Goal: Task Accomplishment & Management: Manage account settings

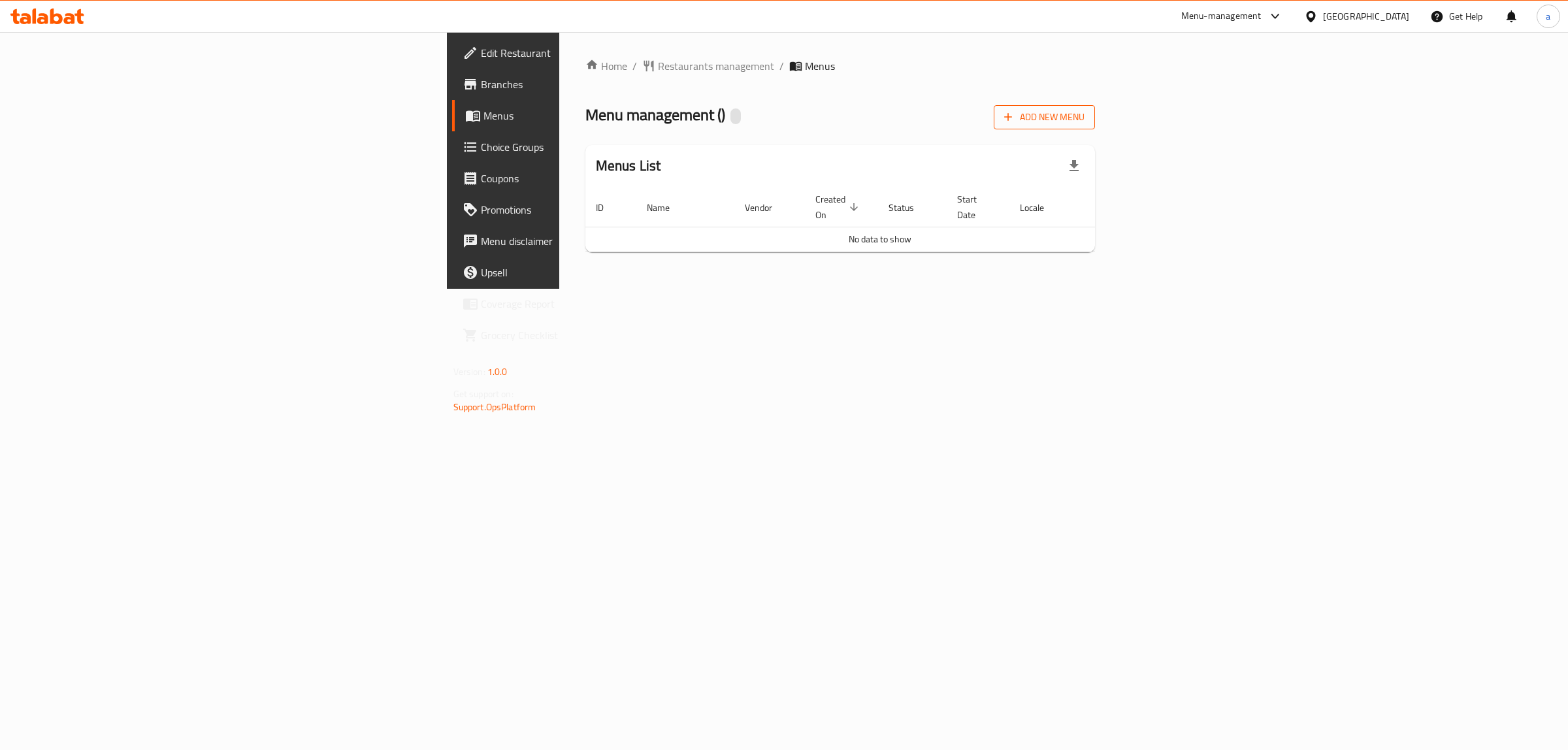
click at [1085, 121] on span "Add New Menu" at bounding box center [1044, 117] width 80 height 17
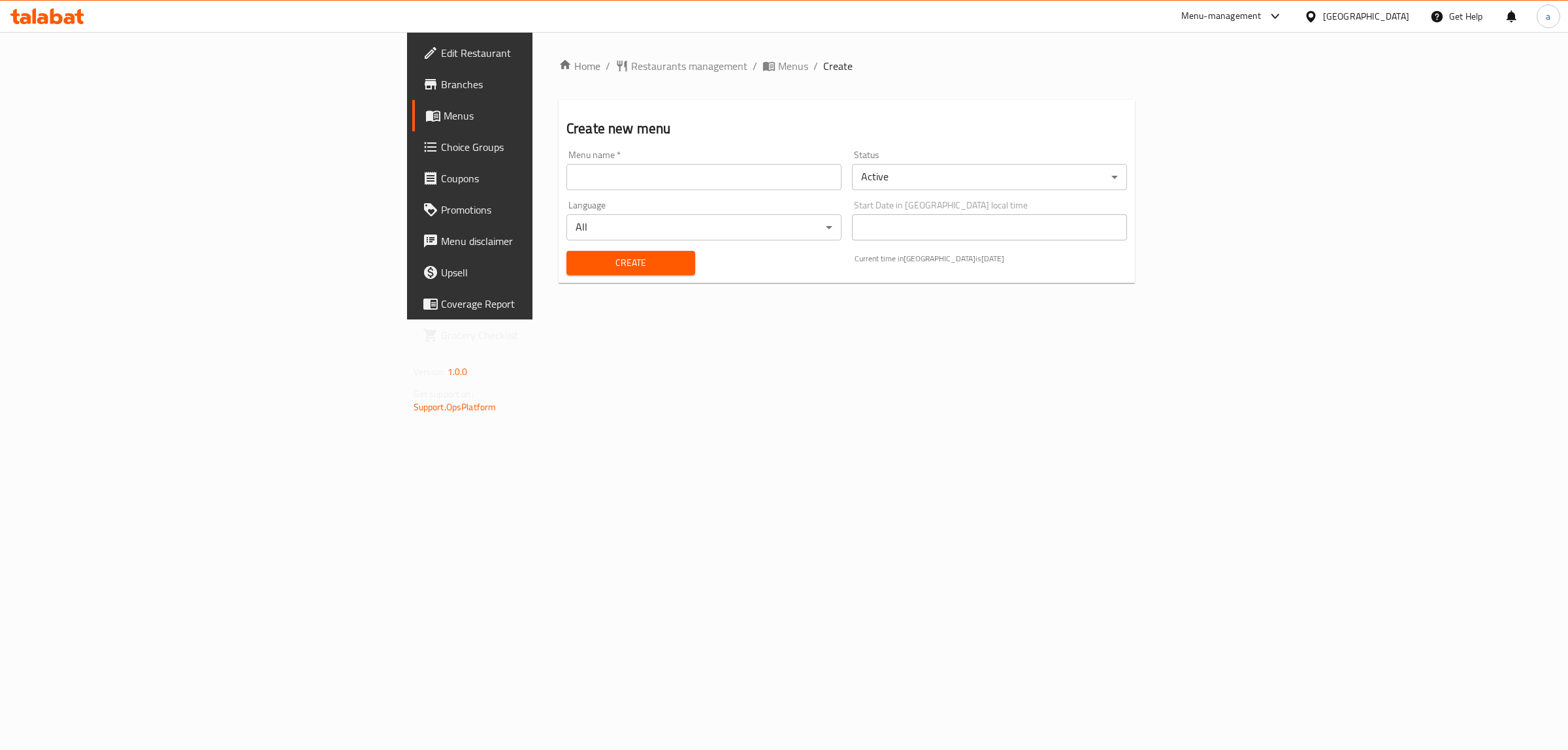
click at [722, 190] on input "text" at bounding box center [704, 177] width 275 height 26
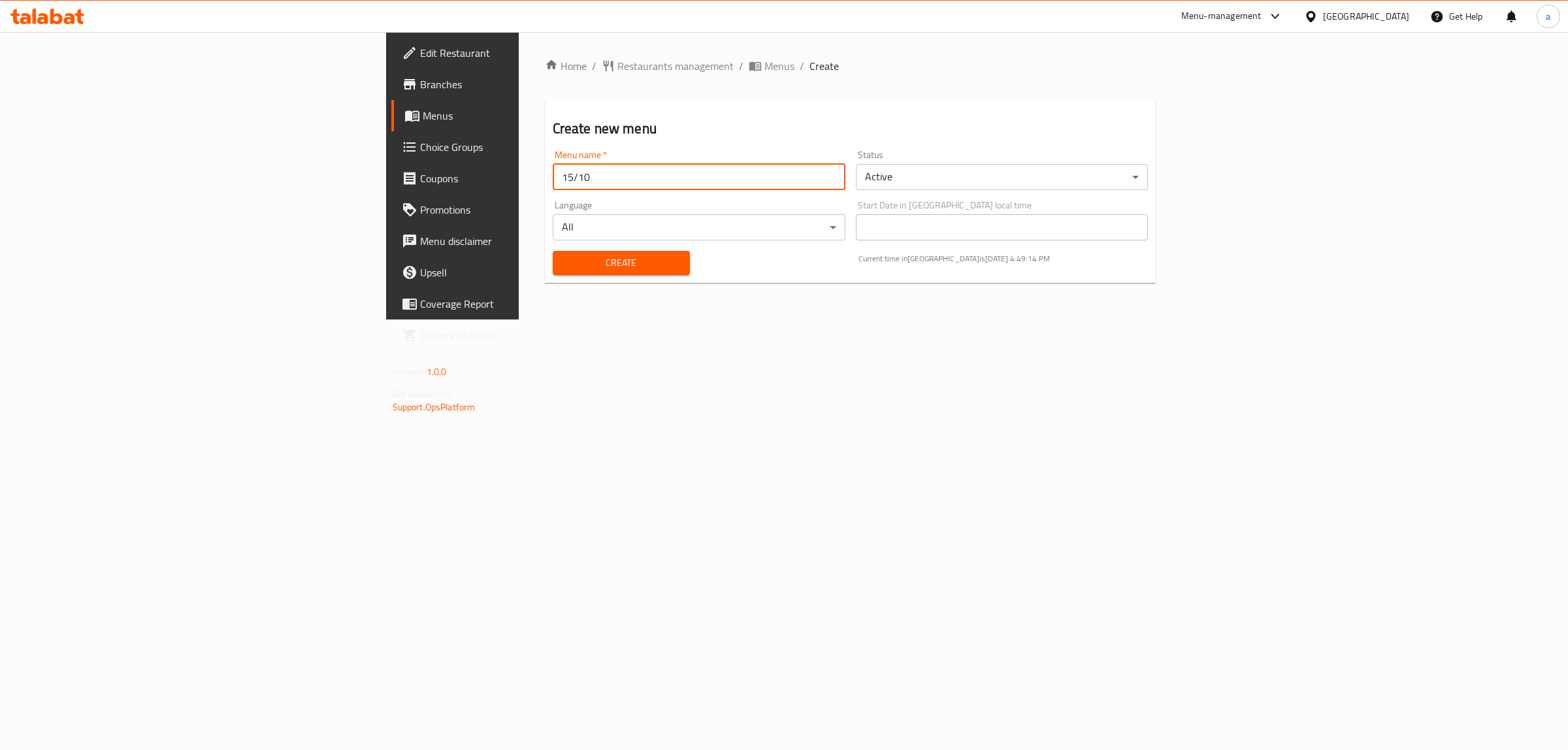
type input "15/10"
click at [553, 250] on button "Create" at bounding box center [621, 262] width 137 height 24
click at [423, 114] on span "Menus" at bounding box center [530, 116] width 215 height 16
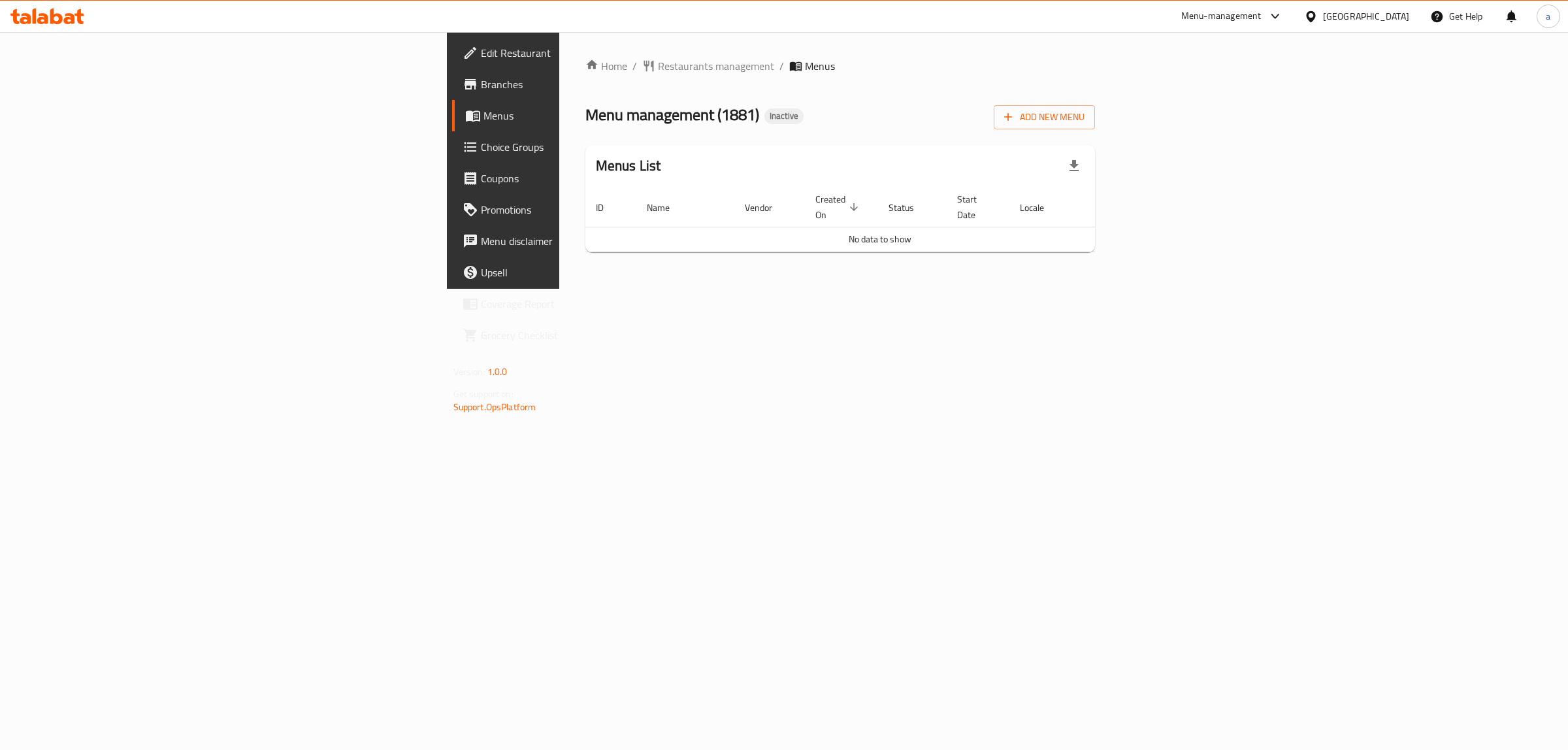
click at [484, 117] on span "Menus" at bounding box center [591, 116] width 215 height 16
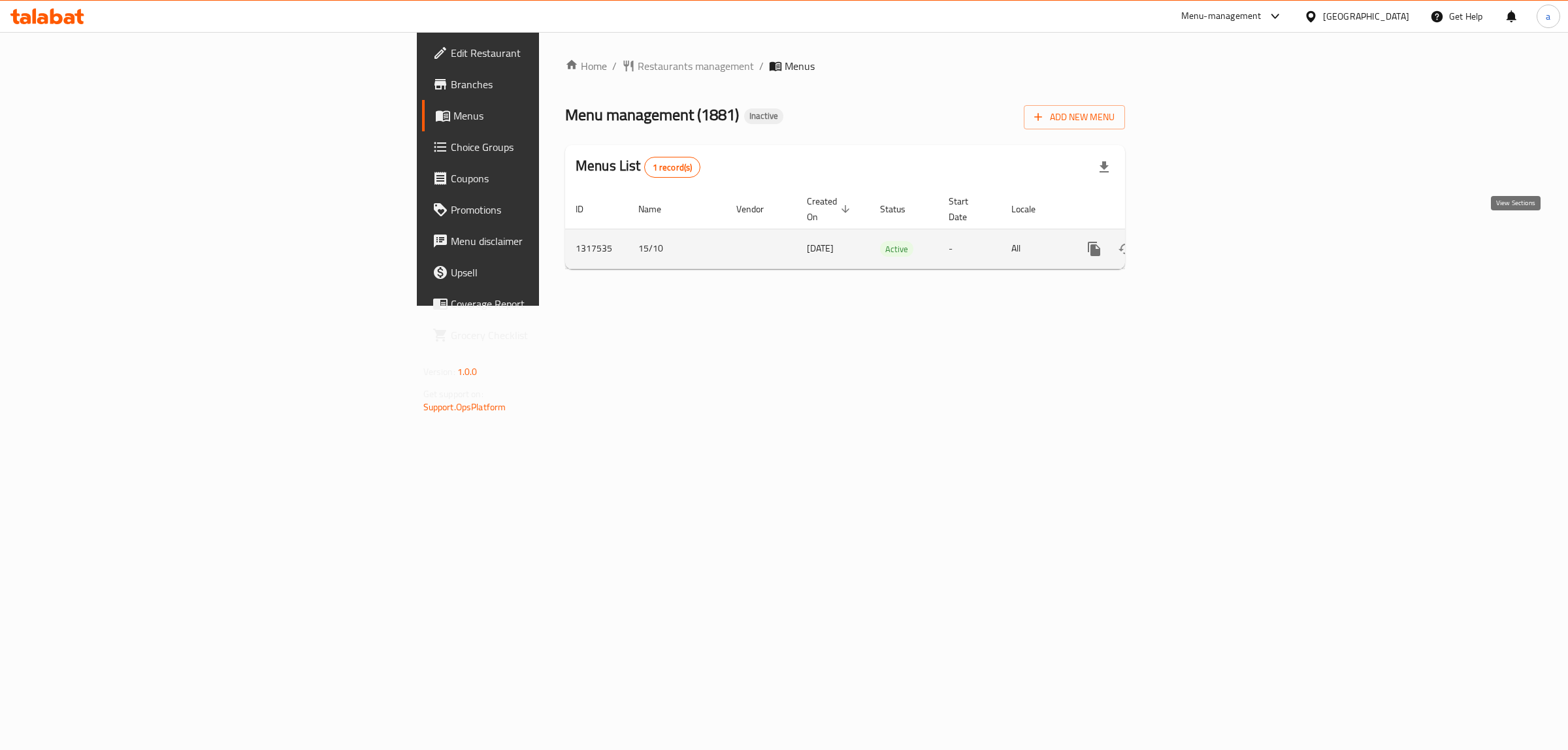
click at [1204, 248] on link "enhanced table" at bounding box center [1188, 248] width 31 height 31
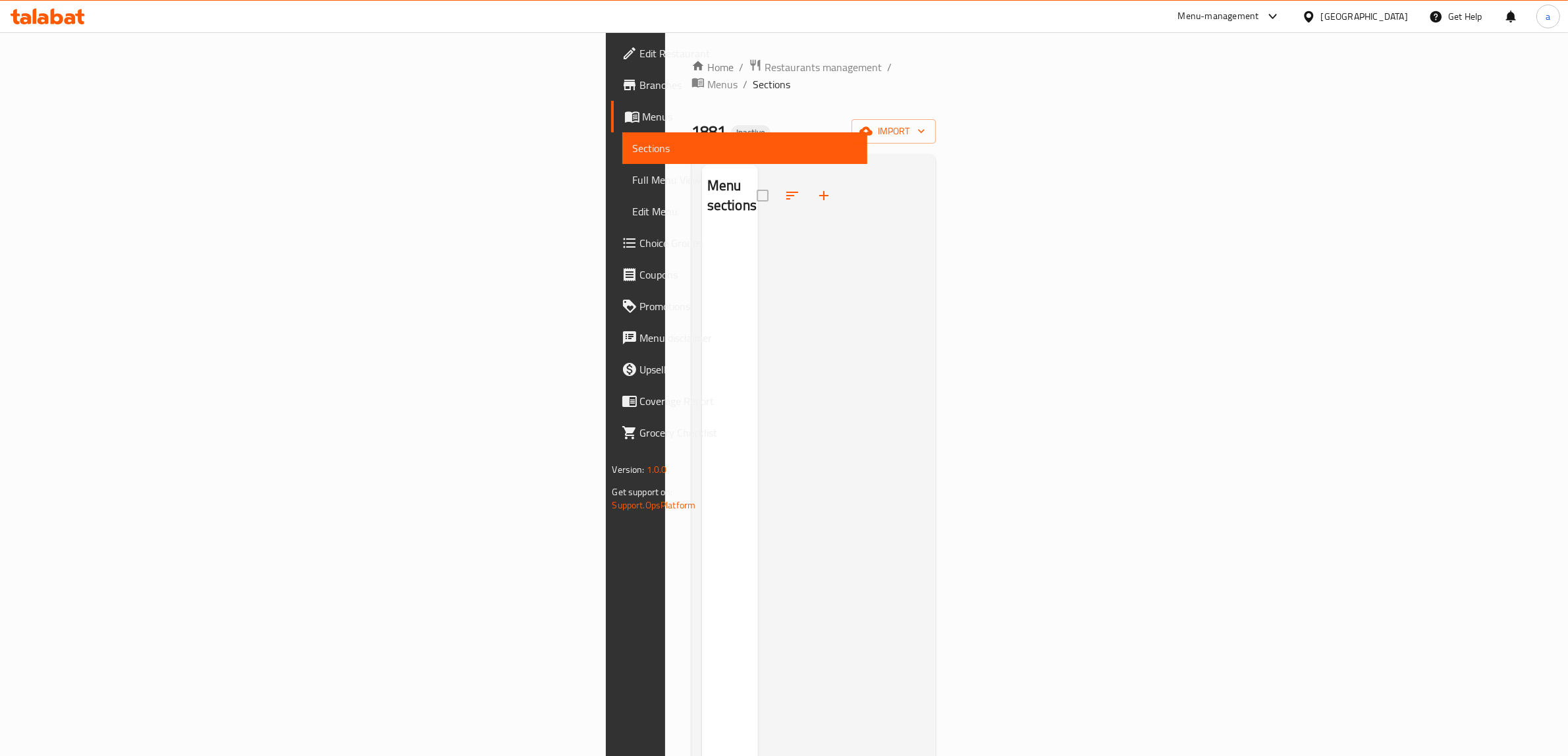
click at [937, 127] on div "Home / Restaurants management / Menus / Sections 1881 Inactive import Menu sect…" at bounding box center [814, 494] width 245 height 872
click at [926, 123] on span "import" at bounding box center [893, 131] width 64 height 17
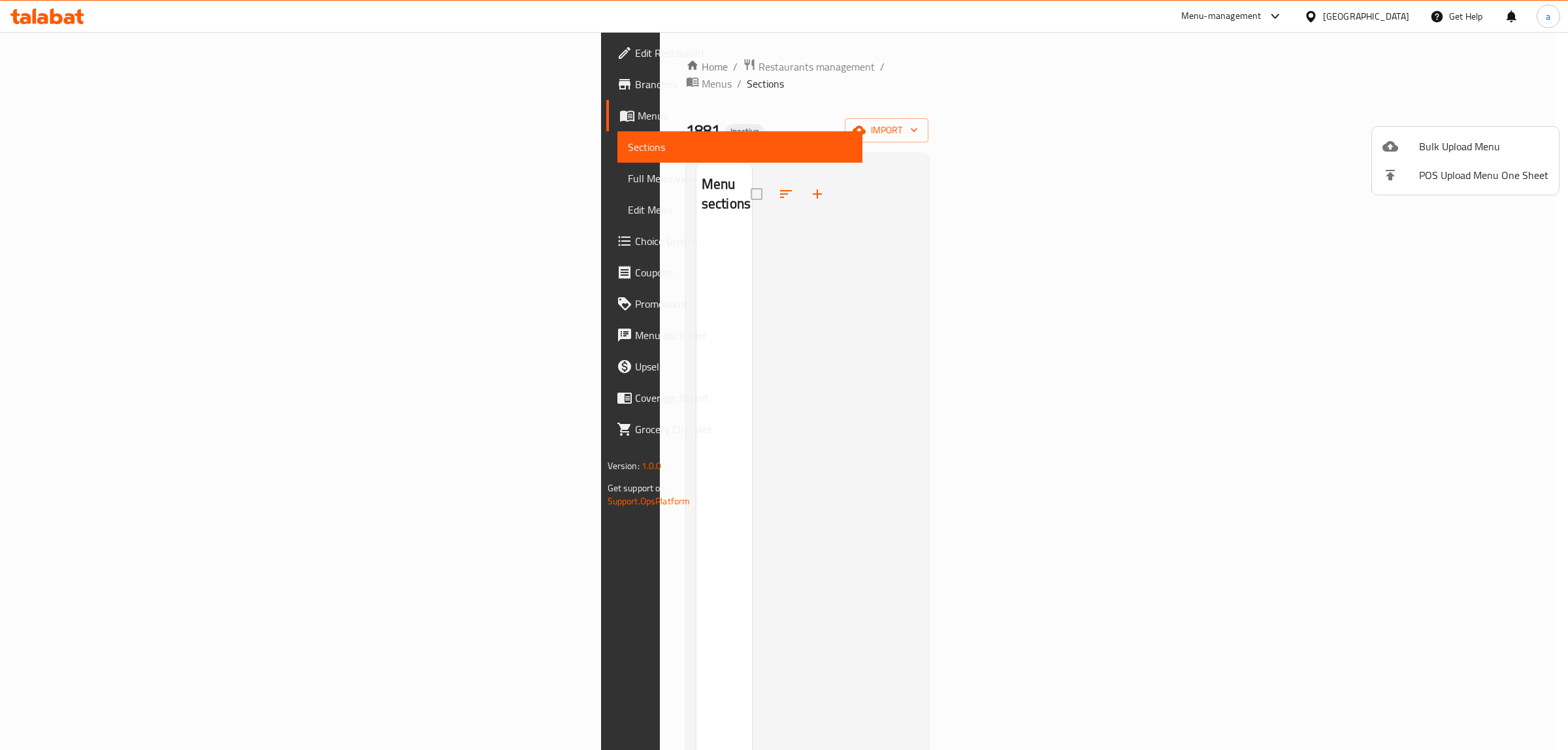
click at [1400, 151] on div at bounding box center [1401, 146] width 37 height 16
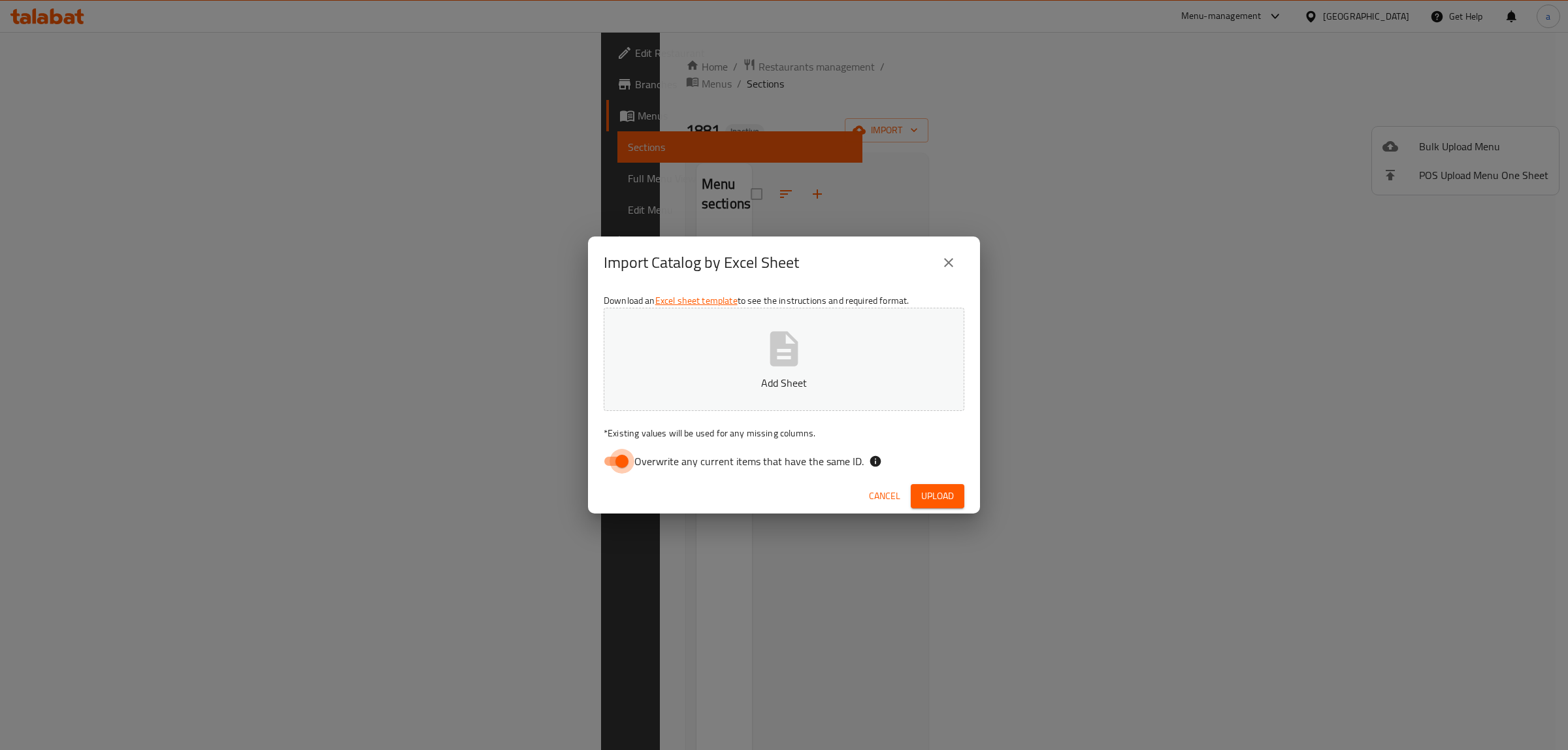
click at [621, 462] on input "Overwrite any current items that have the same ID." at bounding box center [621, 461] width 75 height 25
checkbox input "false"
click at [956, 493] on button "Upload" at bounding box center [938, 496] width 54 height 24
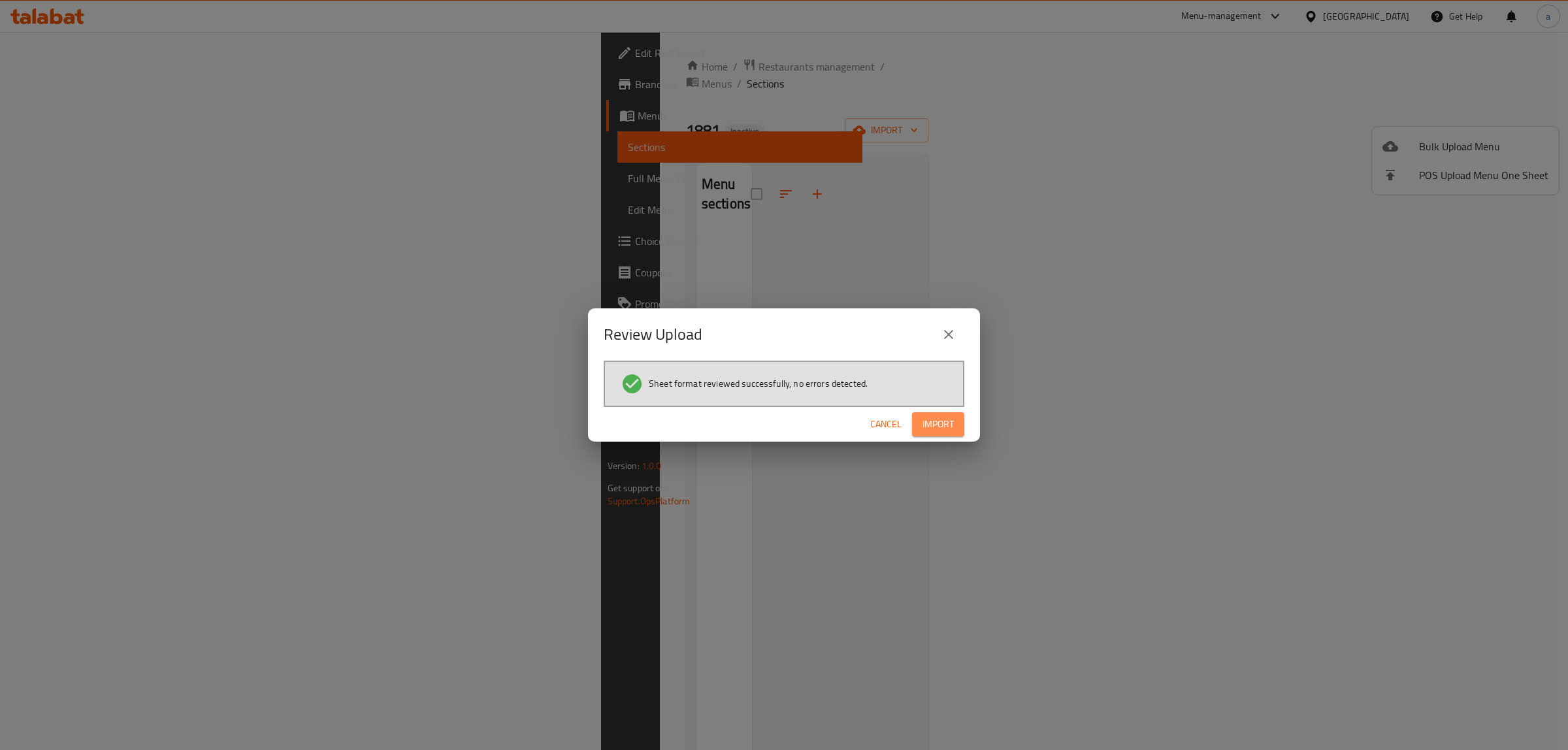
click at [952, 417] on span "Import" at bounding box center [938, 424] width 31 height 17
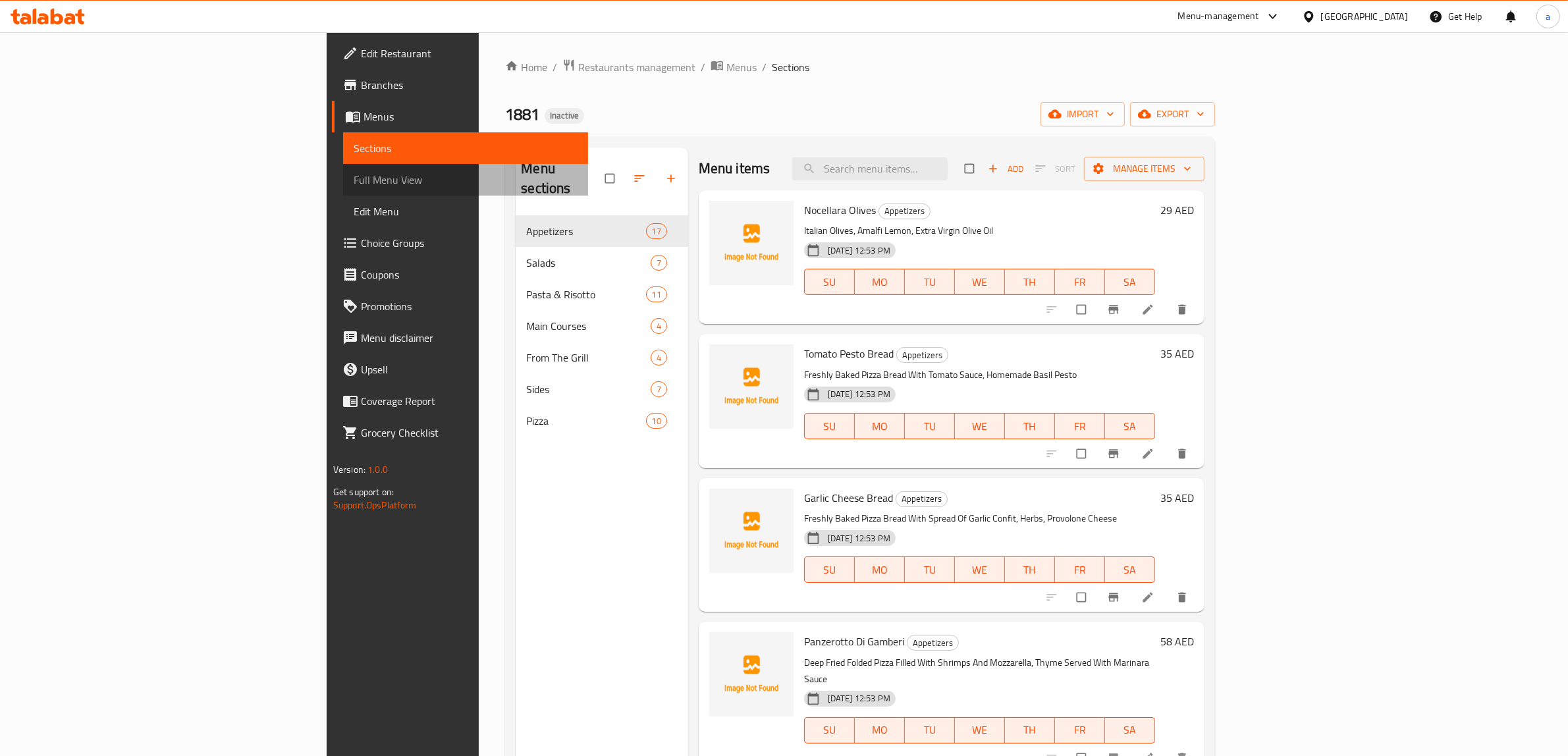
click at [353, 186] on span "Full Menu View" at bounding box center [466, 180] width 225 height 16
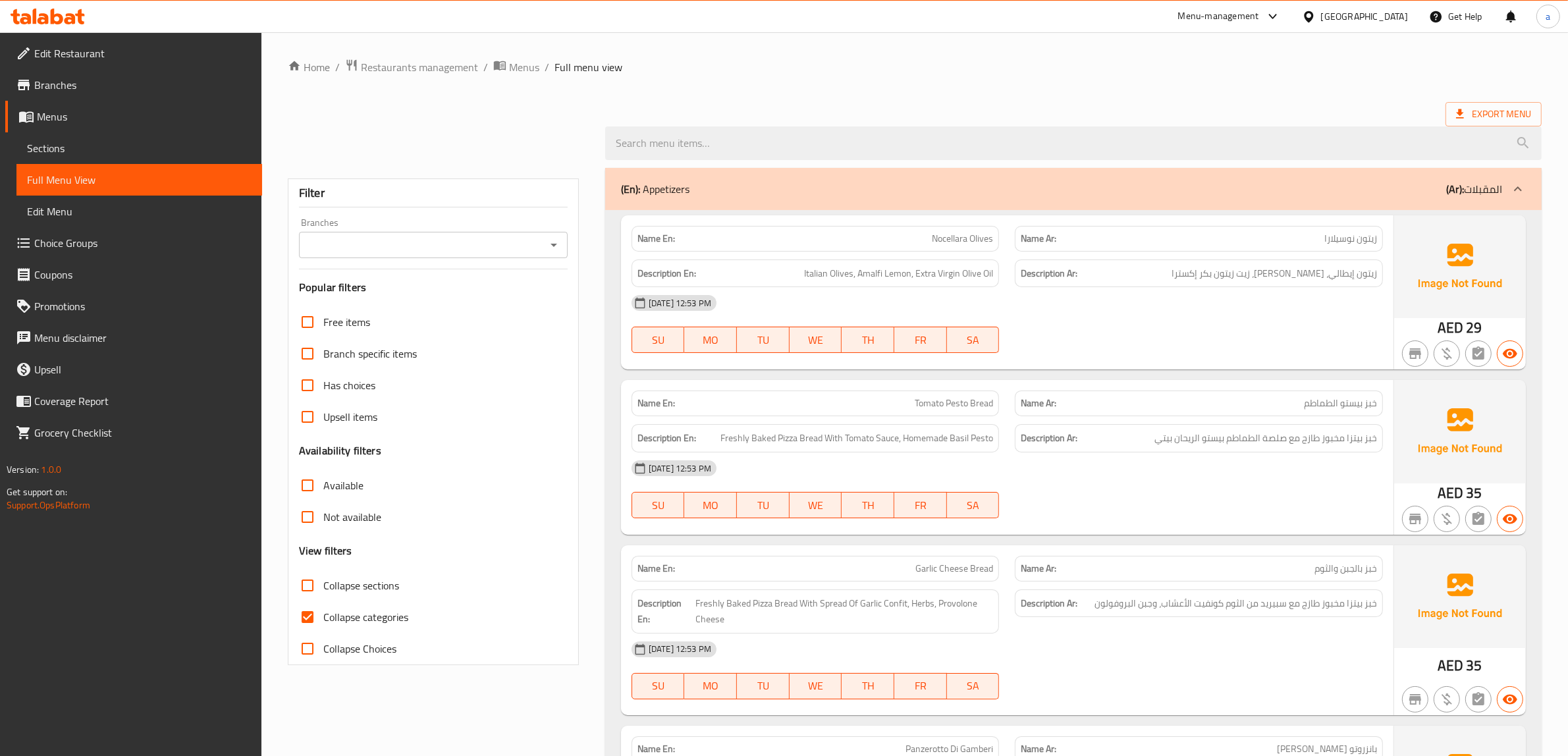
click at [308, 617] on input "Collapse categories" at bounding box center [307, 617] width 31 height 31
checkbox input "false"
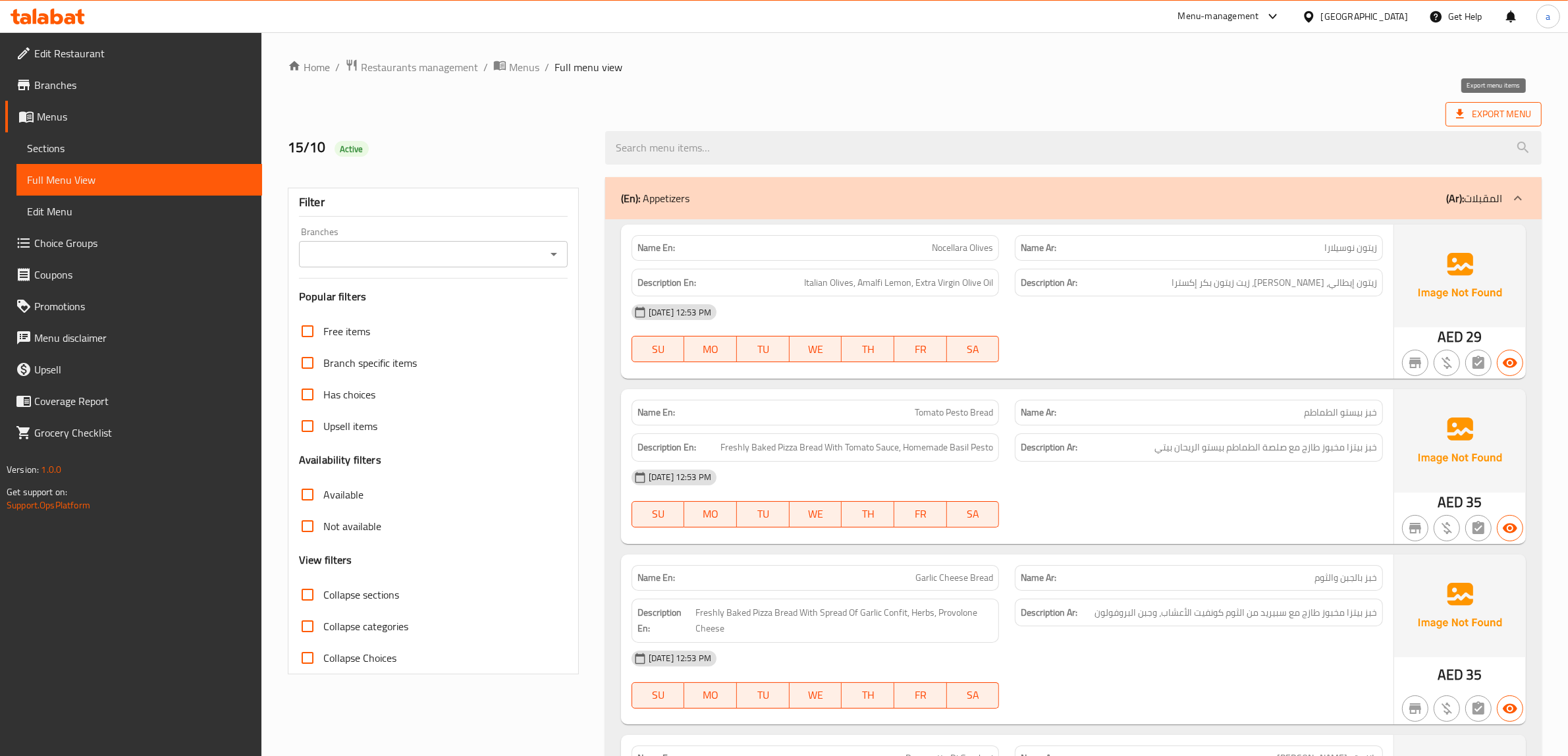
click at [1459, 107] on span "Export Menu" at bounding box center [1494, 114] width 75 height 17
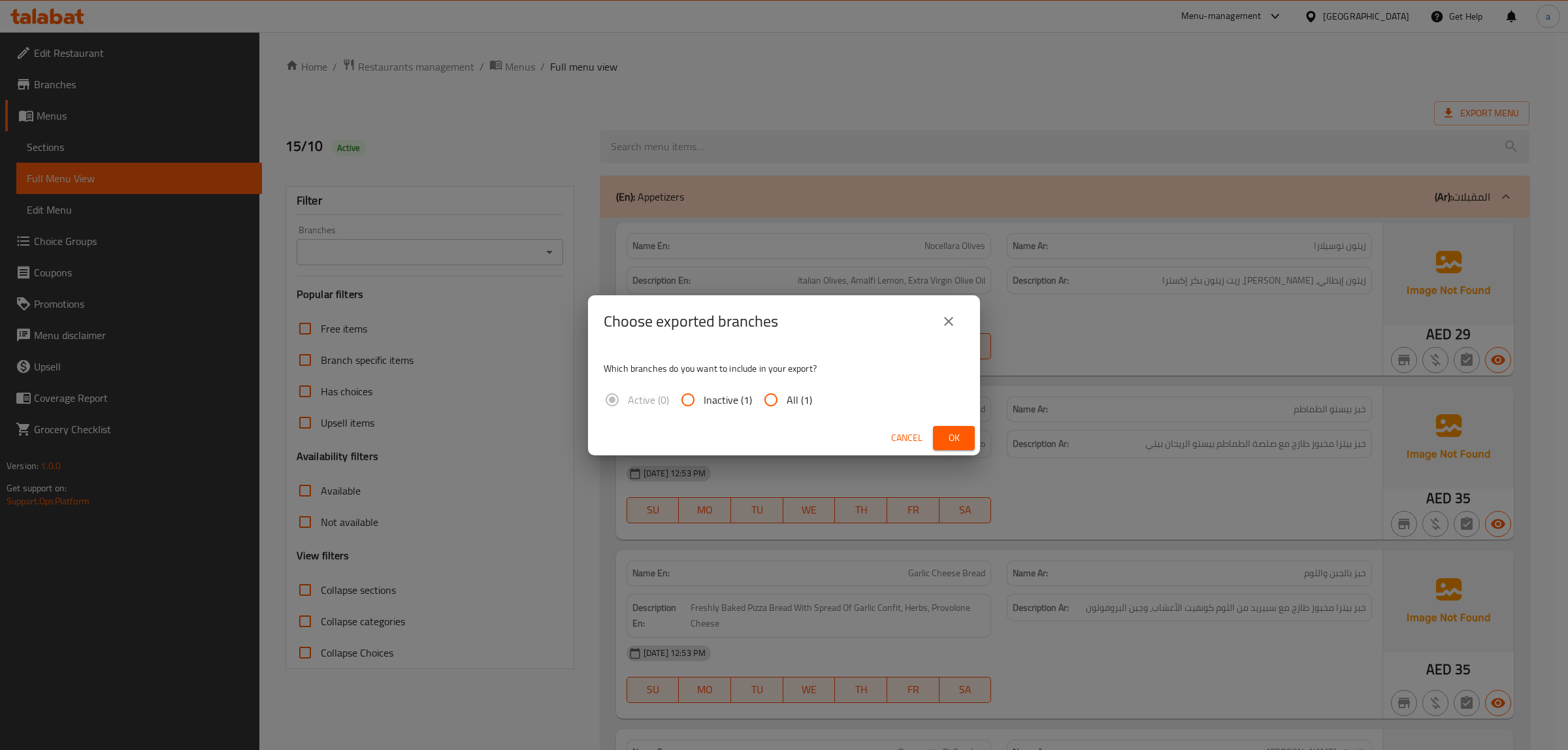
click at [776, 400] on input "All (1)" at bounding box center [771, 399] width 31 height 31
radio input "true"
click at [957, 320] on button "close" at bounding box center [948, 321] width 31 height 31
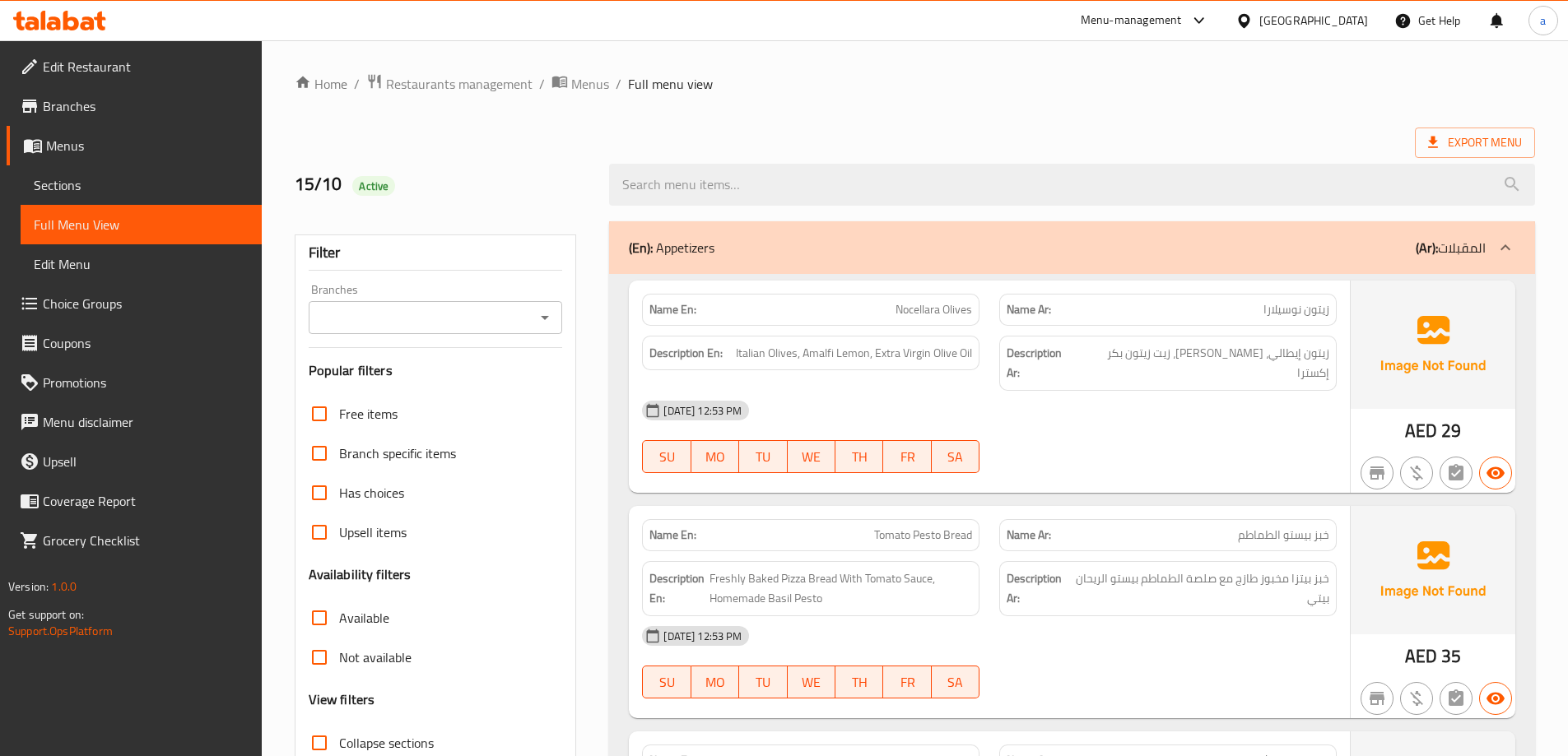
click at [920, 308] on span "Nocellara Olives" at bounding box center [934, 309] width 77 height 17
click at [830, 356] on span "Italian Olives, Amalfi Lemon, Extra Virgin Olive Oil" at bounding box center [854, 353] width 236 height 21
click at [826, 356] on span "Italian Olives, Amalfi Lemon, Extra Virgin Olive Oil" at bounding box center [854, 353] width 236 height 21
click at [818, 353] on span "Italian Olives, Amalfi Lemon, Extra Virgin Olive Oil" at bounding box center [854, 353] width 236 height 21
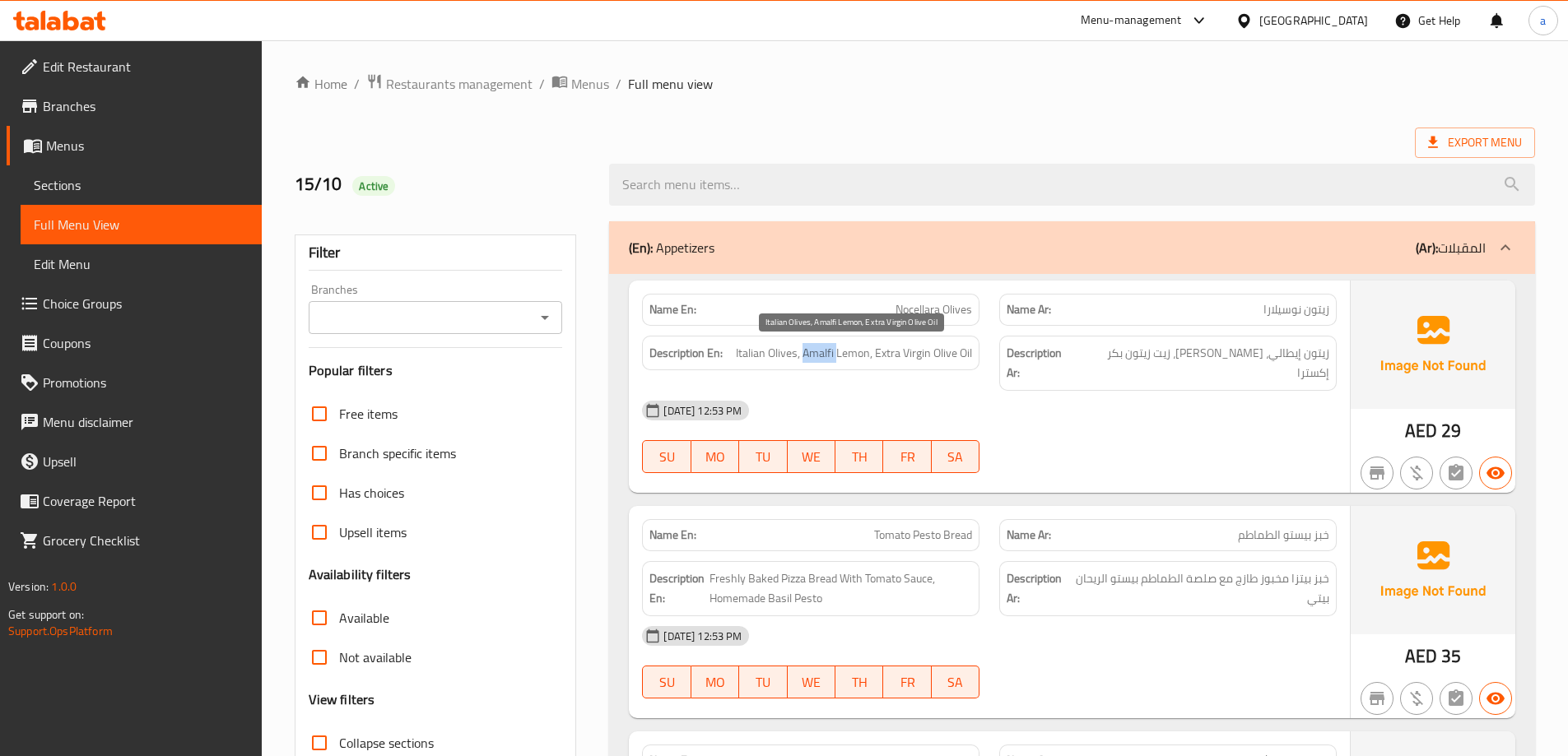
click at [818, 353] on span "Italian Olives, Amalfi Lemon, Extra Virgin Olive Oil" at bounding box center [854, 353] width 236 height 21
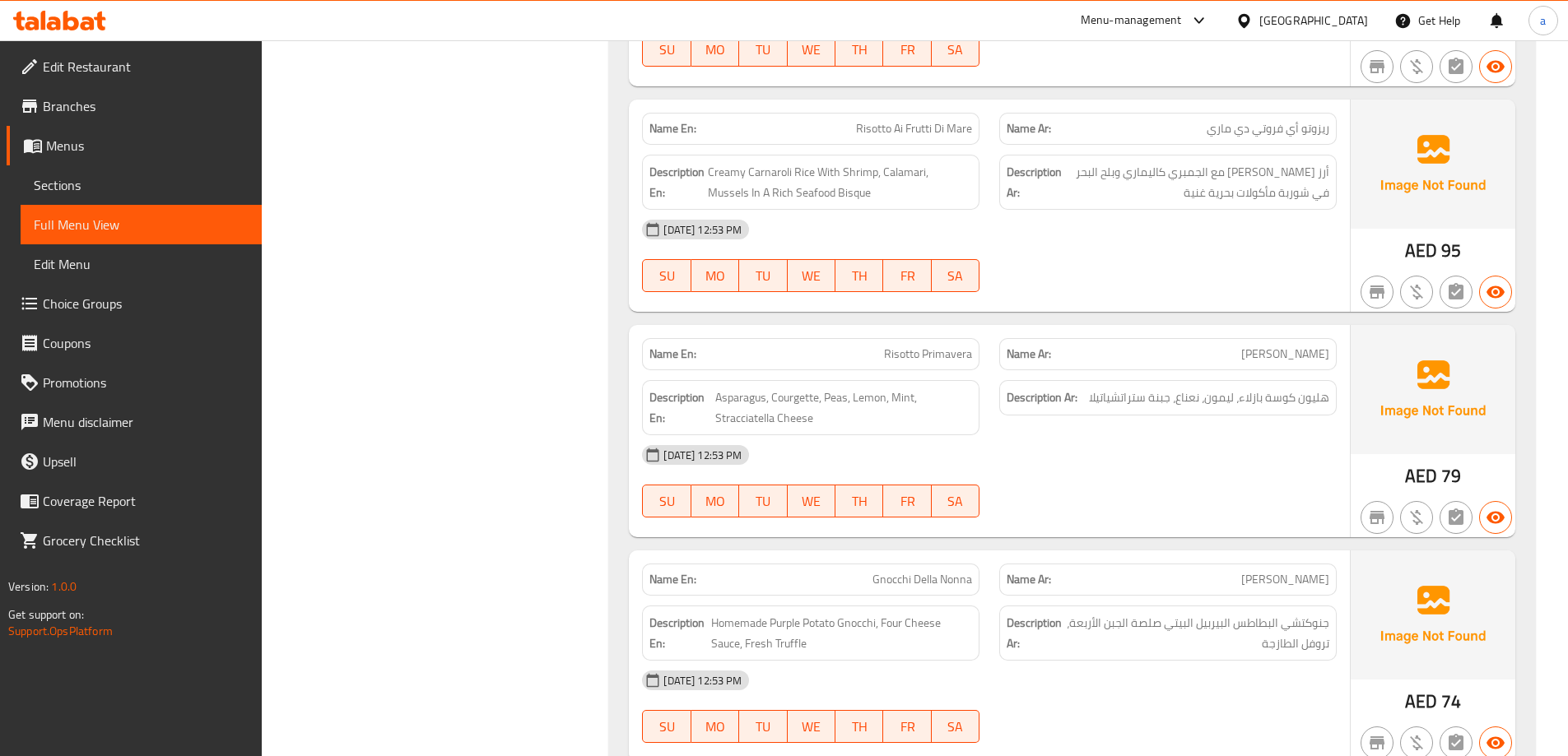
scroll to position [7569, 0]
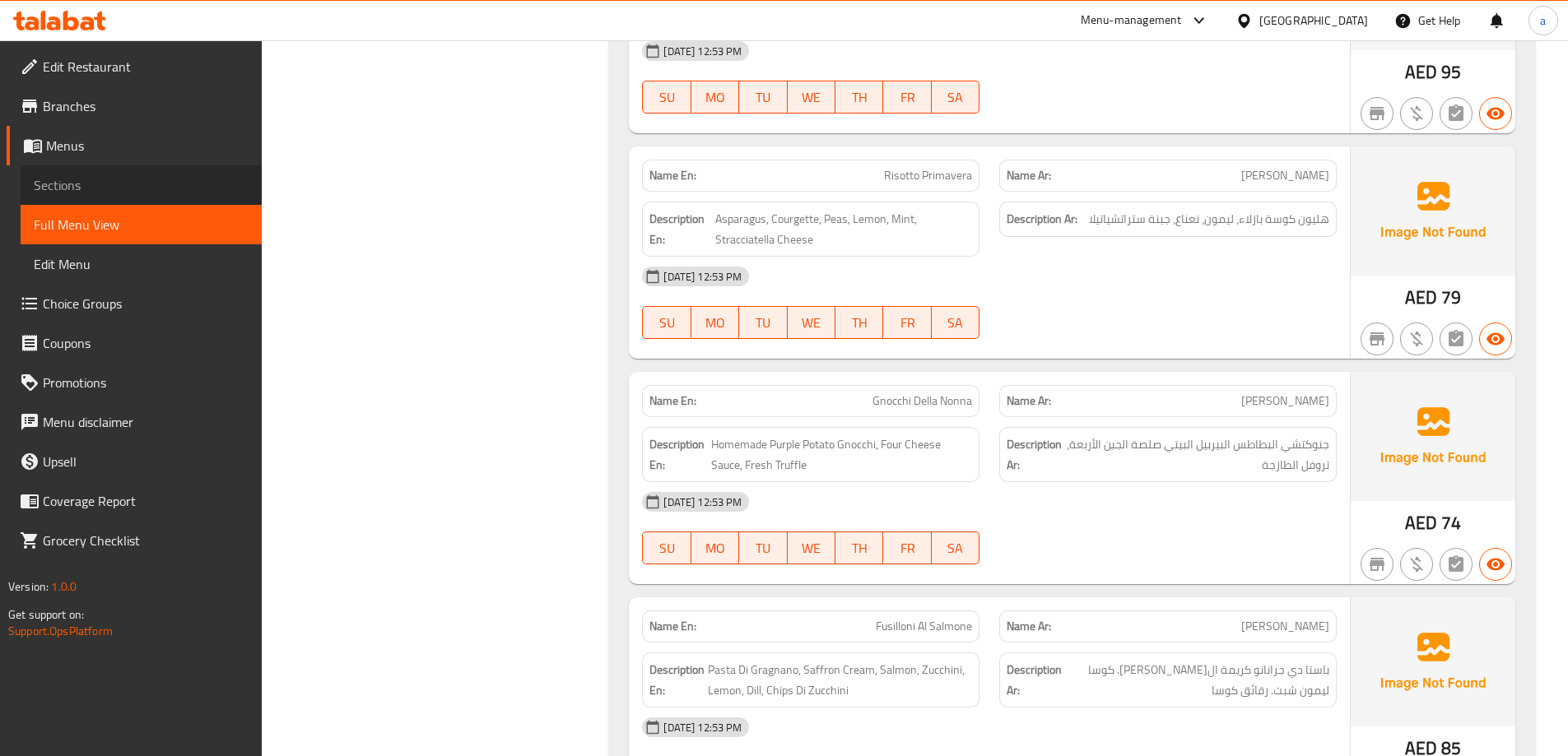
drag, startPoint x: 77, startPoint y: 176, endPoint x: 46, endPoint y: 196, distance: 36.9
click at [77, 177] on span "Sections" at bounding box center [140, 185] width 214 height 20
